Goal: Navigation & Orientation: Find specific page/section

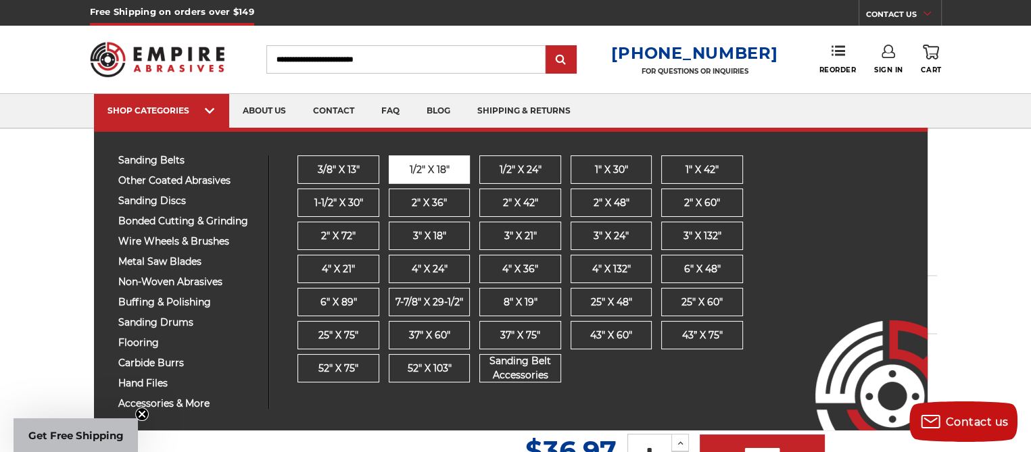
click at [427, 169] on span "1/2" x 18"" at bounding box center [429, 170] width 40 height 14
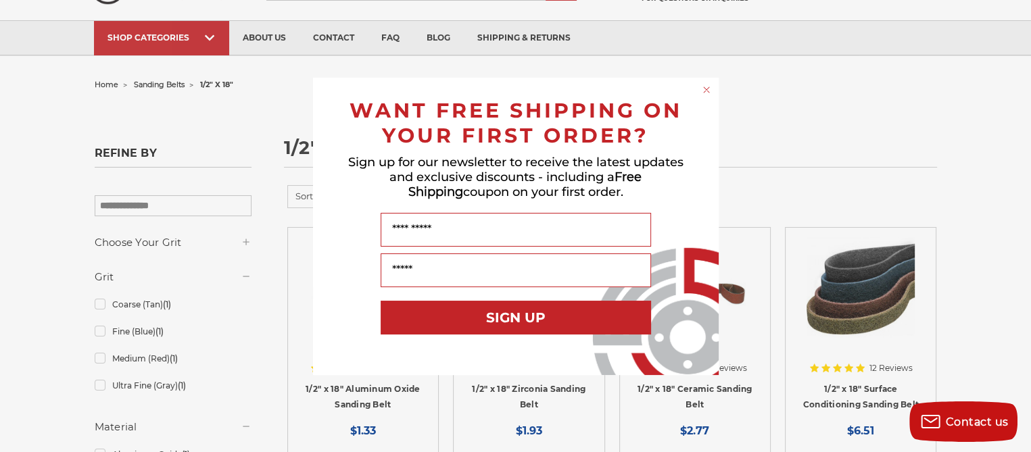
click at [702, 91] on circle "Close dialog" at bounding box center [706, 89] width 13 height 13
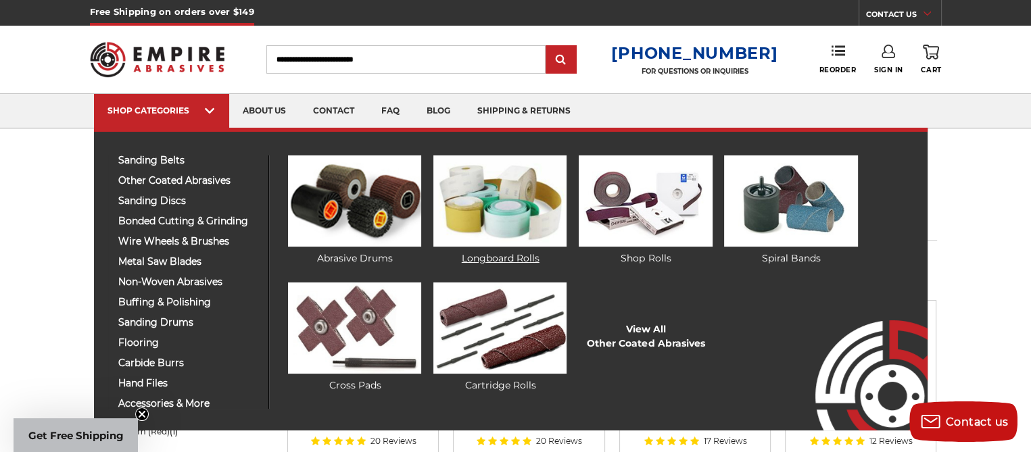
click at [470, 220] on img at bounding box center [499, 201] width 133 height 91
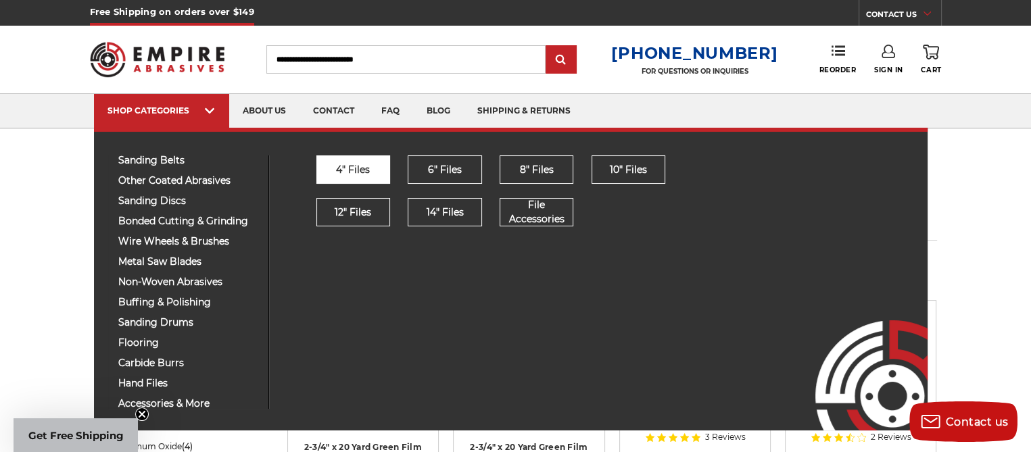
click at [356, 176] on span "4" Files" at bounding box center [353, 170] width 34 height 14
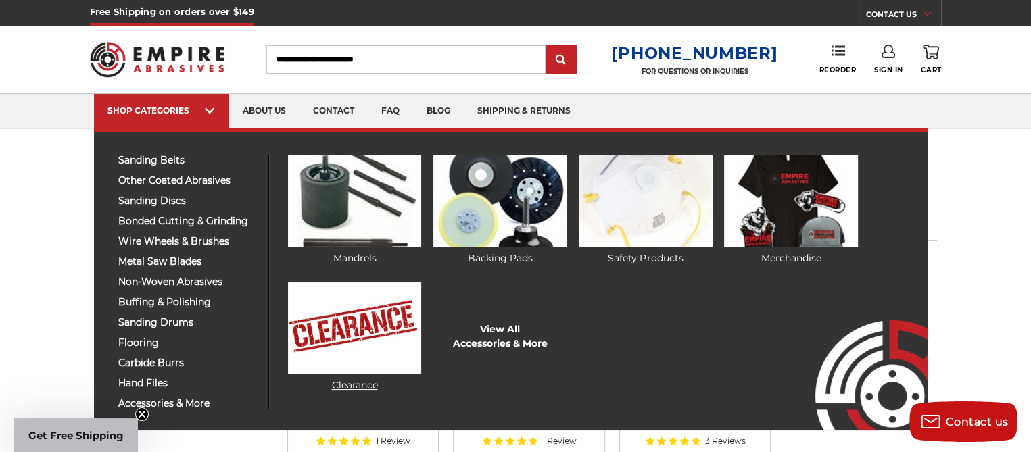
click at [356, 346] on img at bounding box center [354, 328] width 133 height 91
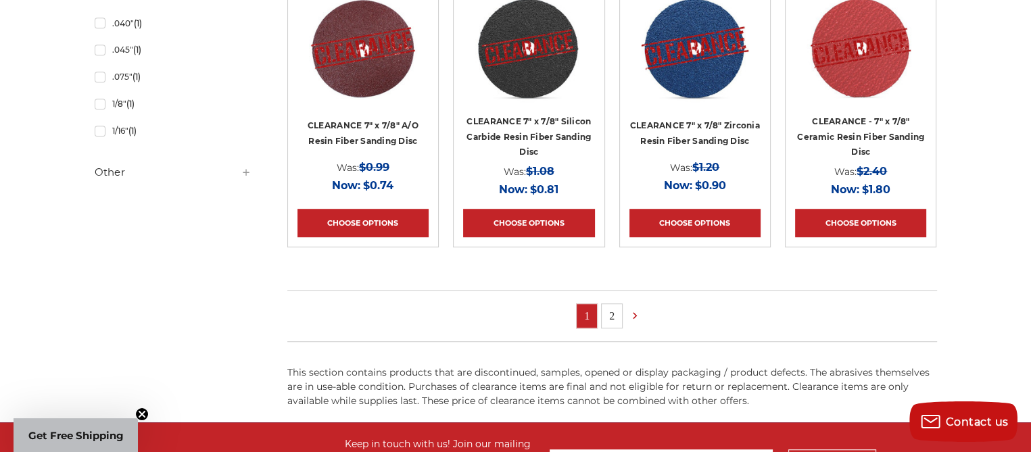
scroll to position [928, 0]
click at [613, 313] on link "2" at bounding box center [612, 316] width 20 height 24
